Goal: Information Seeking & Learning: Learn about a topic

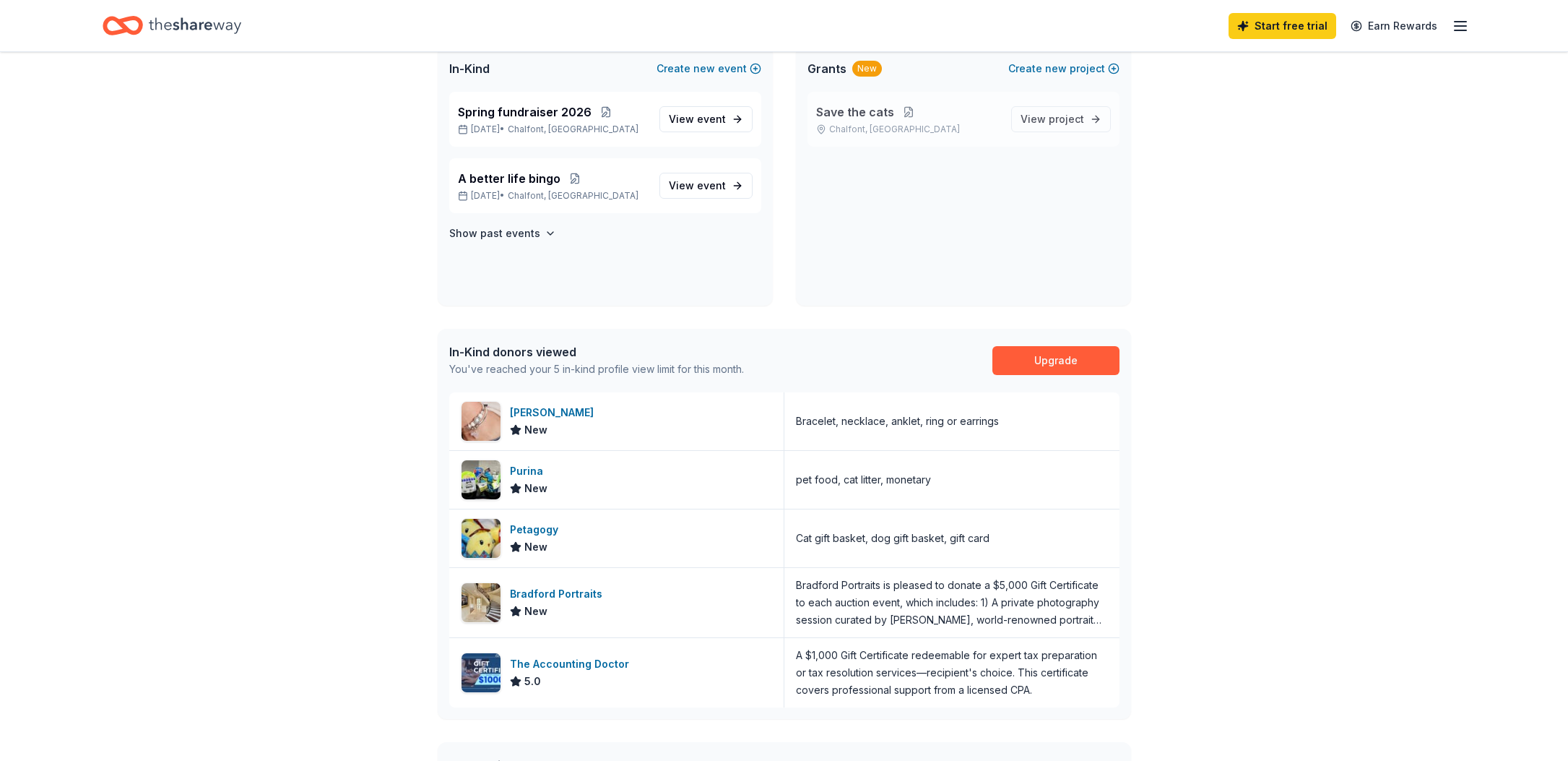
scroll to position [326, 0]
click at [1271, 23] on link "Start free trial" at bounding box center [1282, 26] width 107 height 26
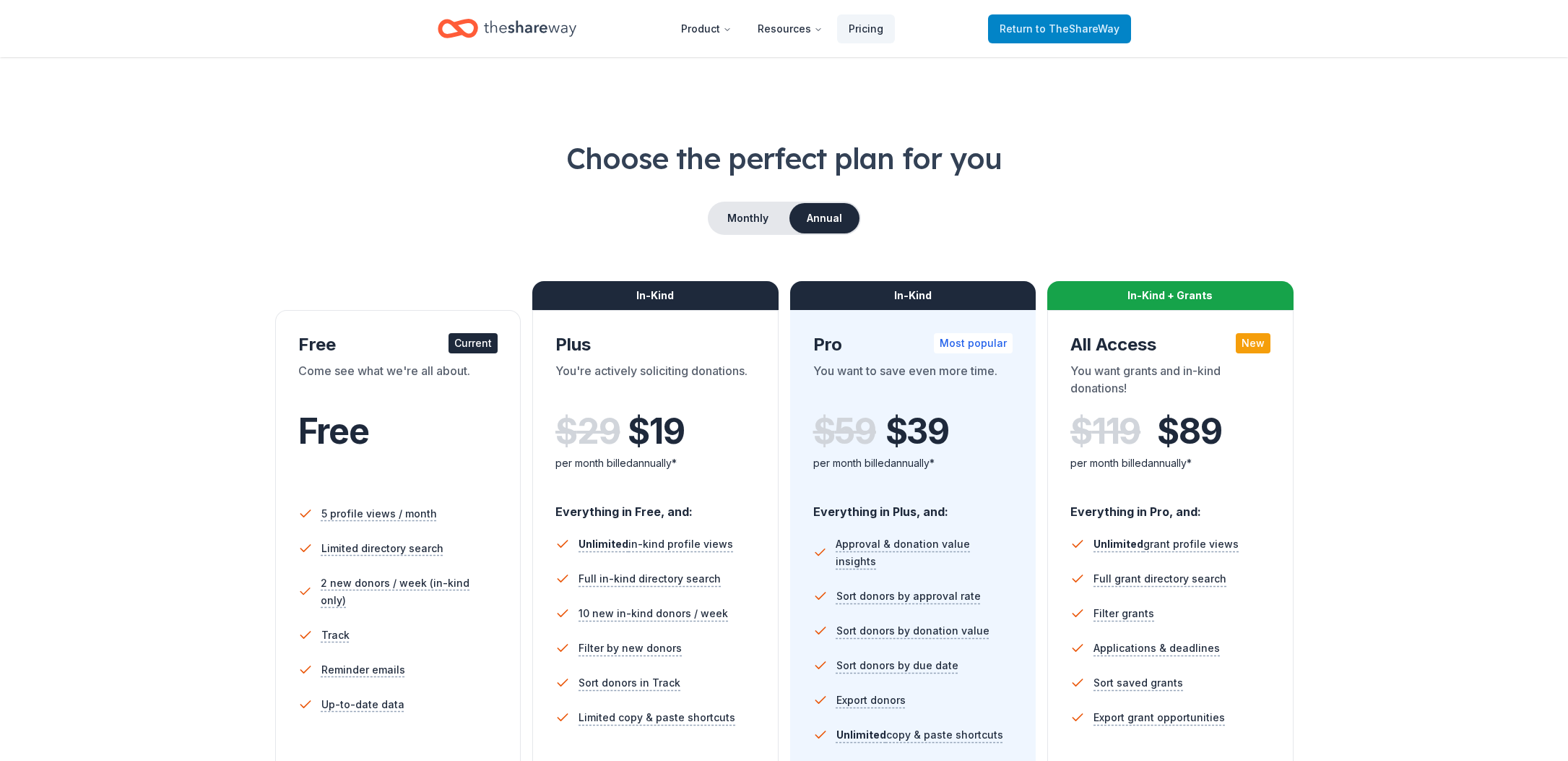
click at [1069, 31] on span "to TheShareWay" at bounding box center [1078, 29] width 84 height 12
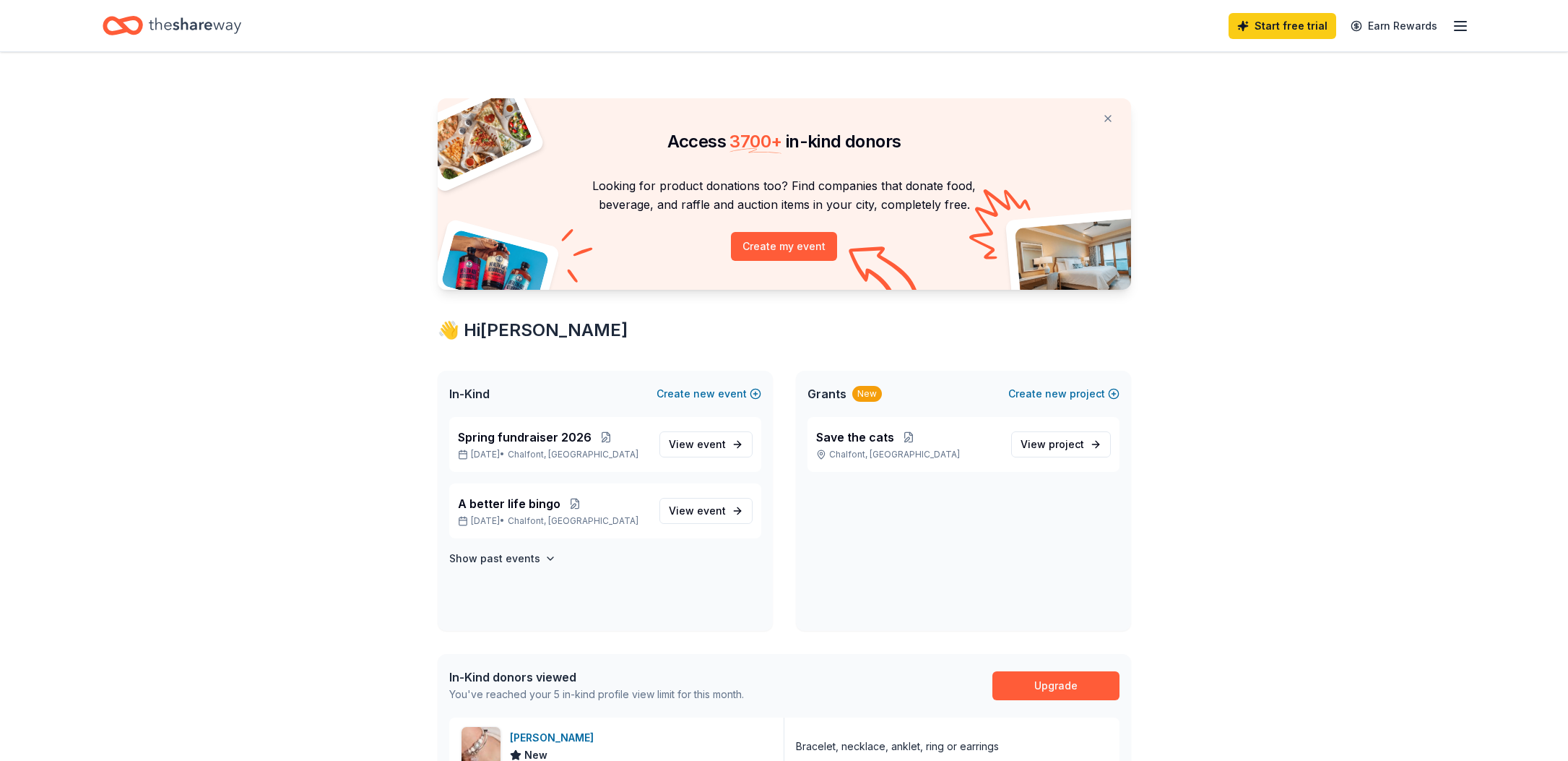
scroll to position [326, 0]
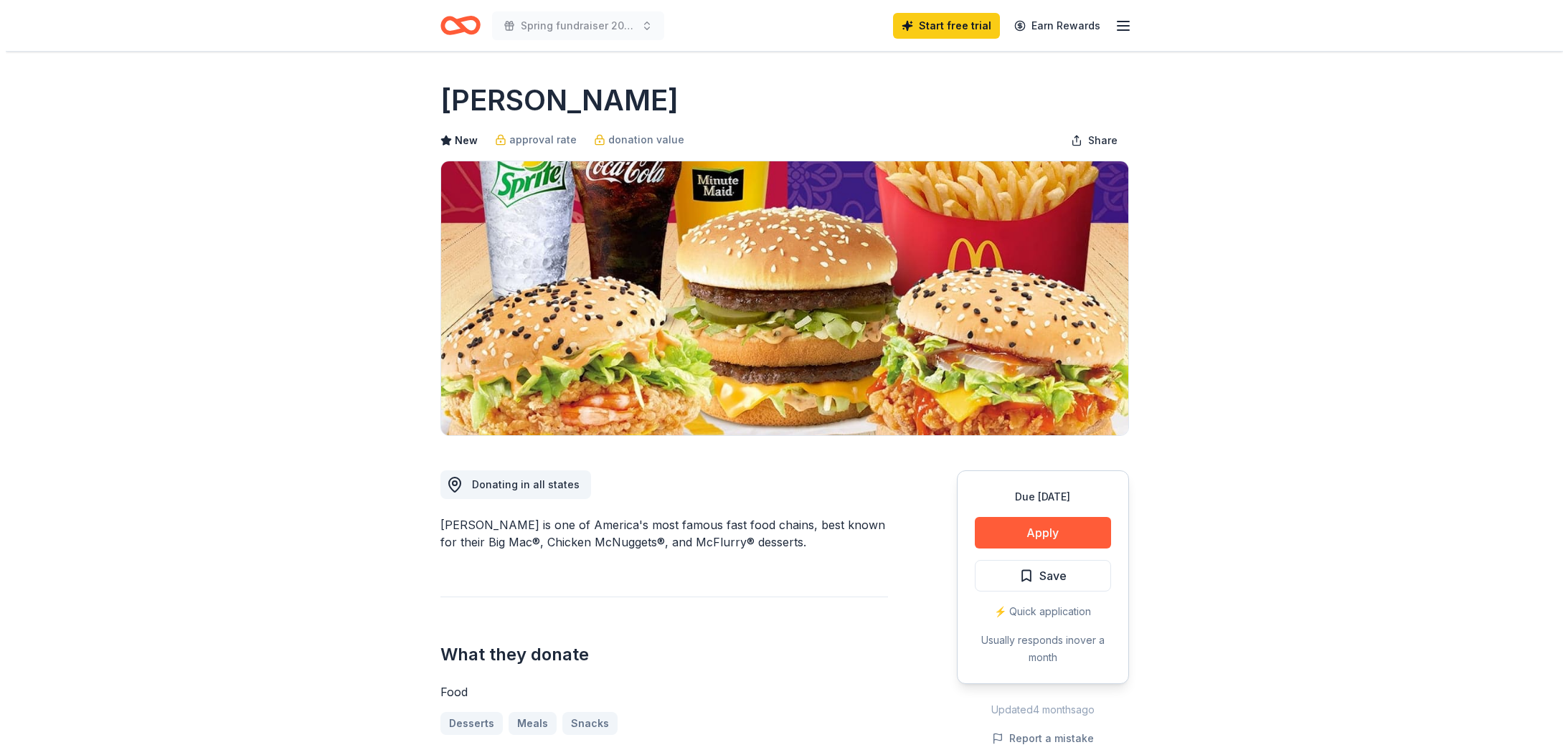
scroll to position [415, 0]
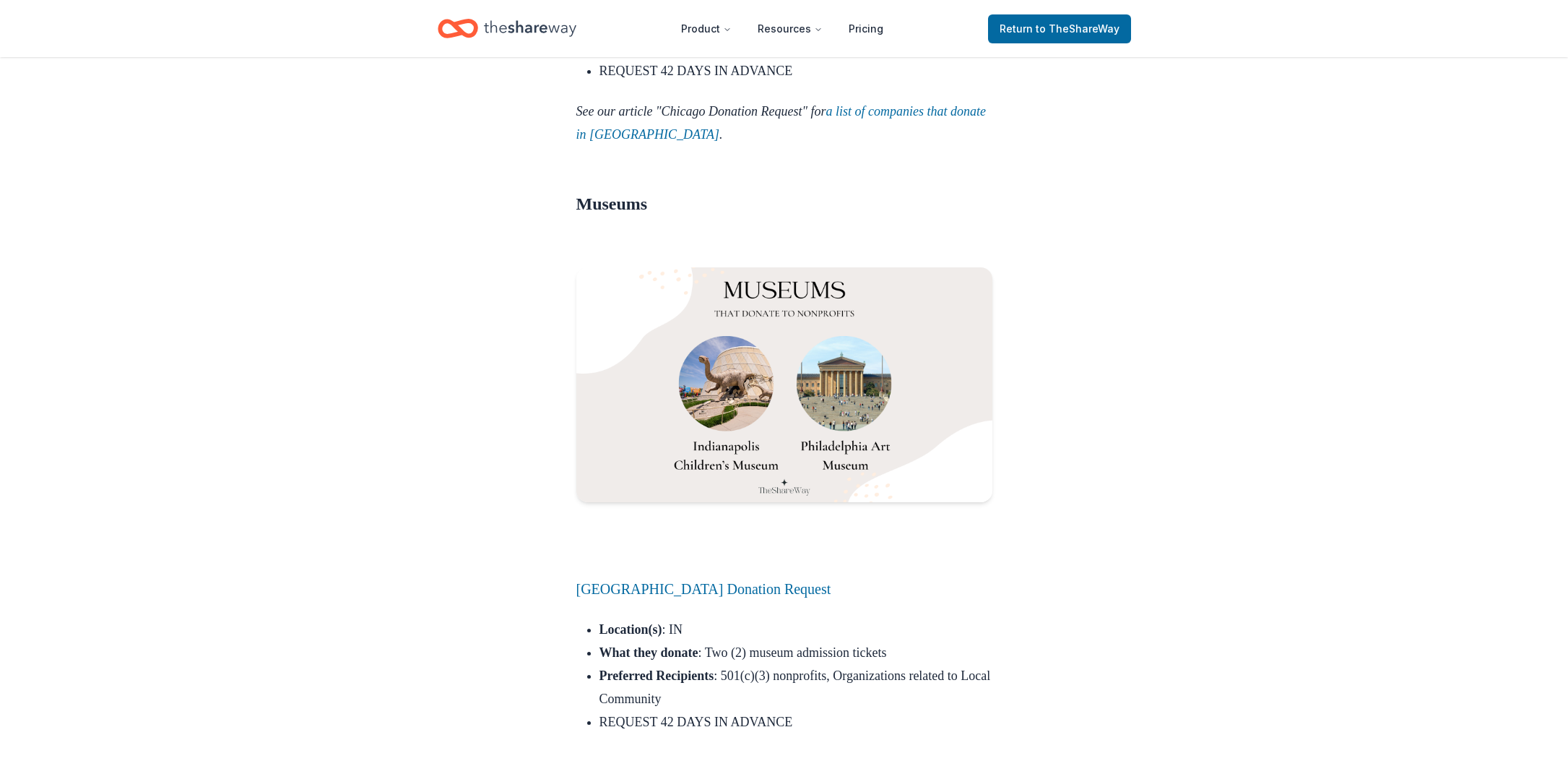
scroll to position [15835, 0]
